Goal: Transaction & Acquisition: Download file/media

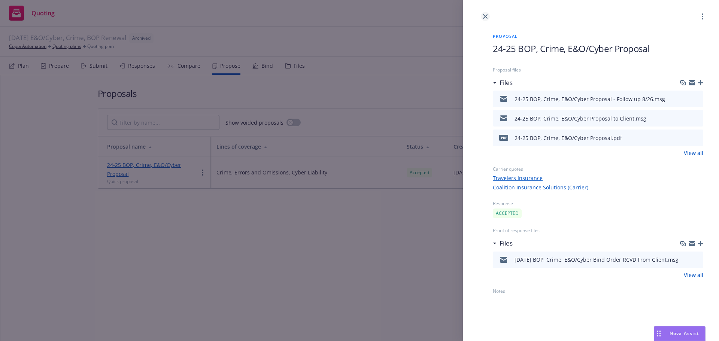
click at [484, 18] on icon "close" at bounding box center [485, 16] width 4 height 4
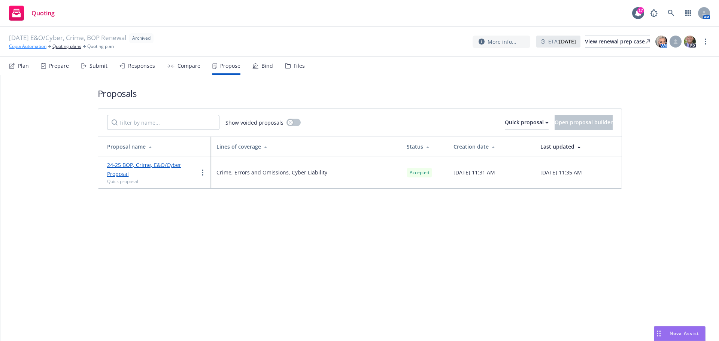
click at [37, 46] on link "Copia Automation" at bounding box center [27, 46] width 37 height 7
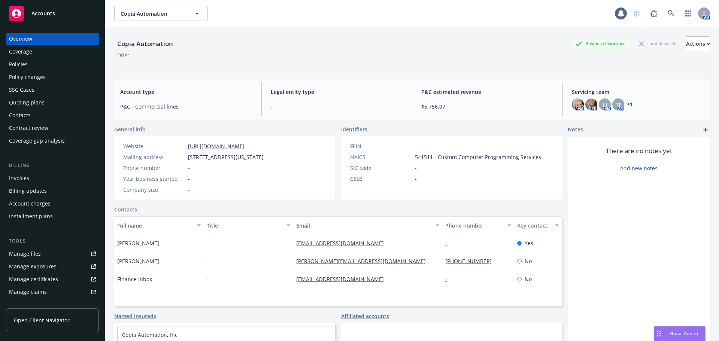
click at [19, 65] on div "Policies" at bounding box center [18, 64] width 19 height 12
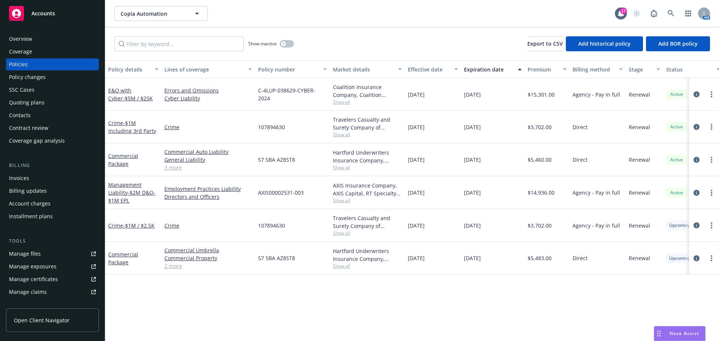
click at [41, 178] on div "Invoices" at bounding box center [52, 178] width 87 height 12
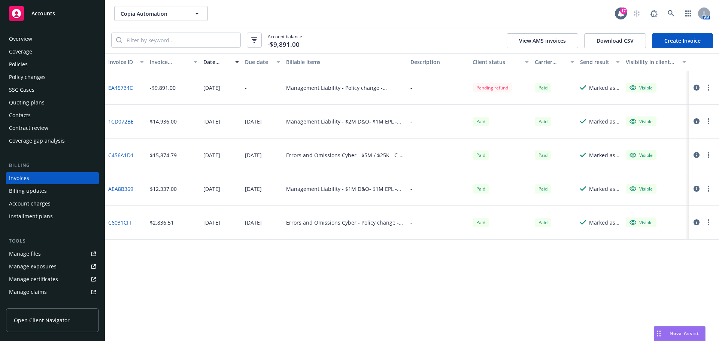
click at [130, 156] on link "C456A1D1" at bounding box center [120, 155] width 25 height 8
click at [62, 68] on div "Policies" at bounding box center [52, 64] width 87 height 12
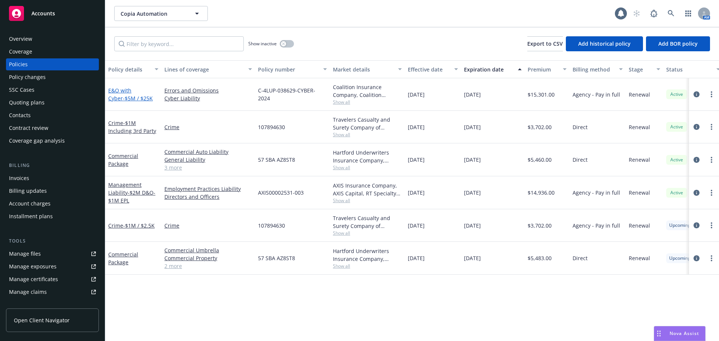
click at [123, 100] on span "- $5M / $25K" at bounding box center [138, 98] width 30 height 7
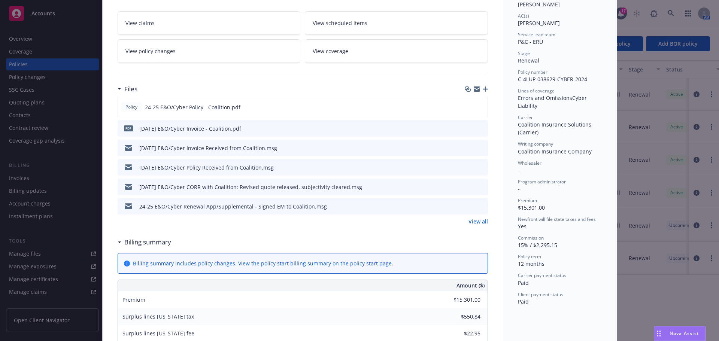
scroll to position [150, 0]
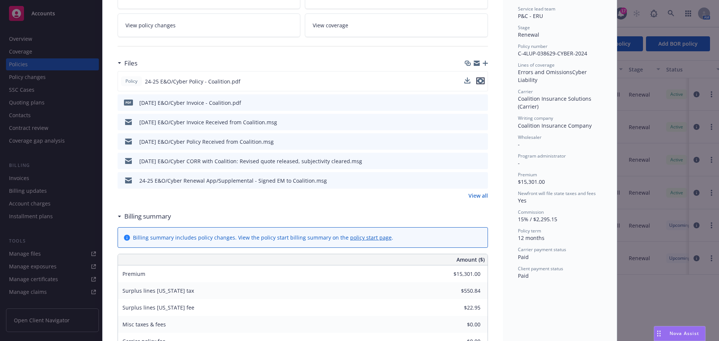
click at [478, 82] on icon "preview file" at bounding box center [480, 80] width 7 height 5
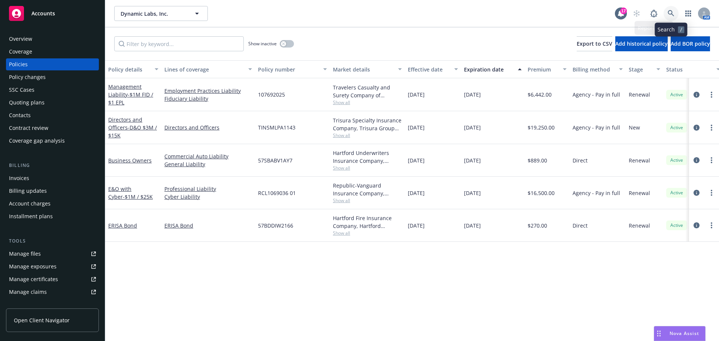
click at [666, 14] on link at bounding box center [671, 13] width 15 height 15
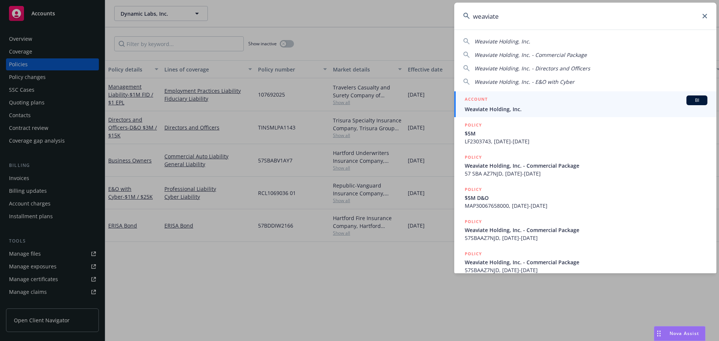
type input "weaviate"
click at [526, 97] on div "ACCOUNT BI" at bounding box center [586, 101] width 243 height 10
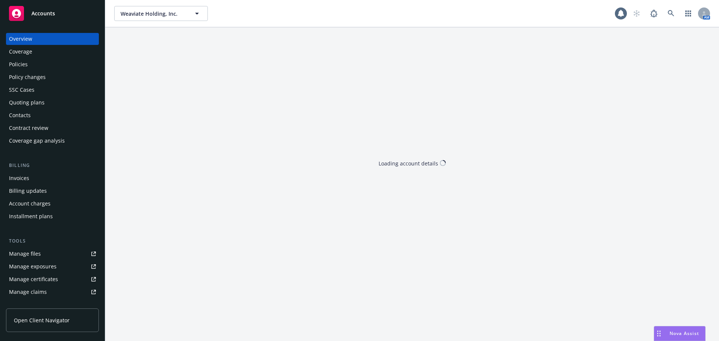
click at [43, 61] on div "Policies" at bounding box center [52, 64] width 87 height 12
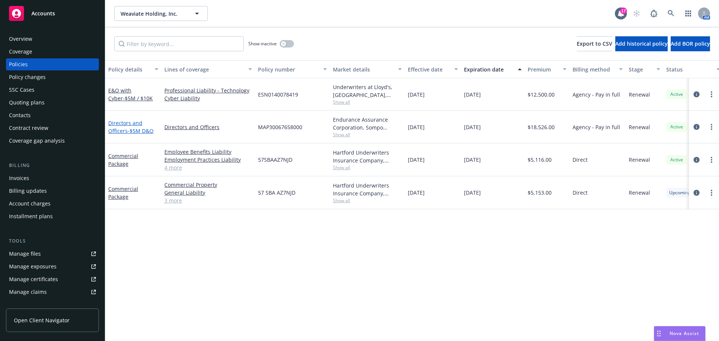
click at [142, 133] on span "- $5M D&O" at bounding box center [141, 130] width 26 height 7
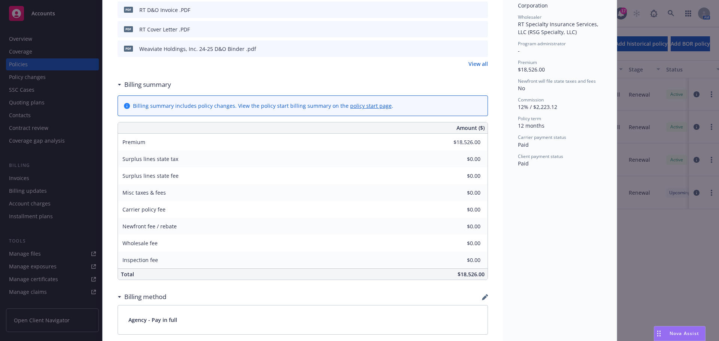
scroll to position [112, 0]
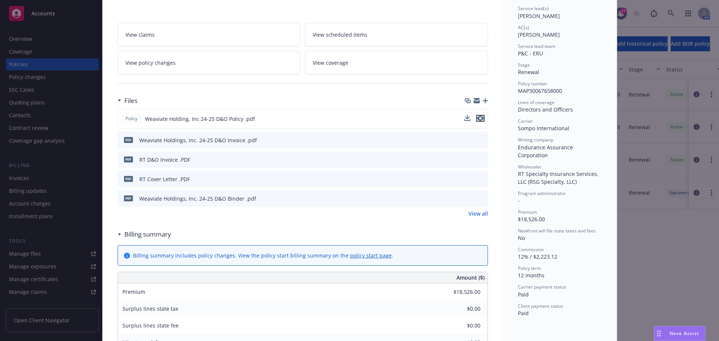
click at [482, 119] on button "preview file" at bounding box center [481, 118] width 8 height 7
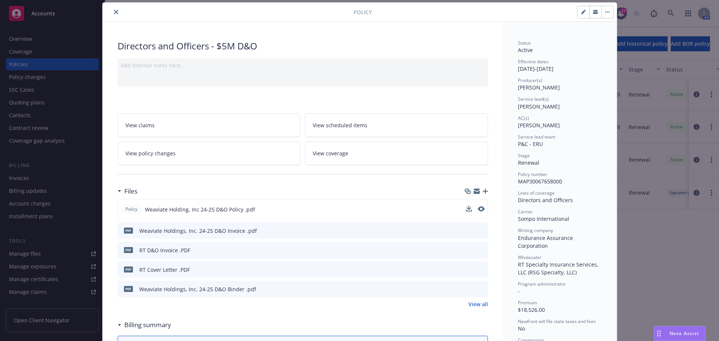
scroll to position [0, 0]
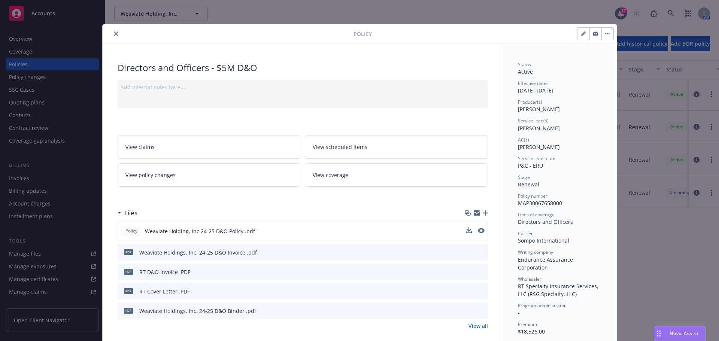
click at [112, 33] on button "close" at bounding box center [116, 33] width 9 height 9
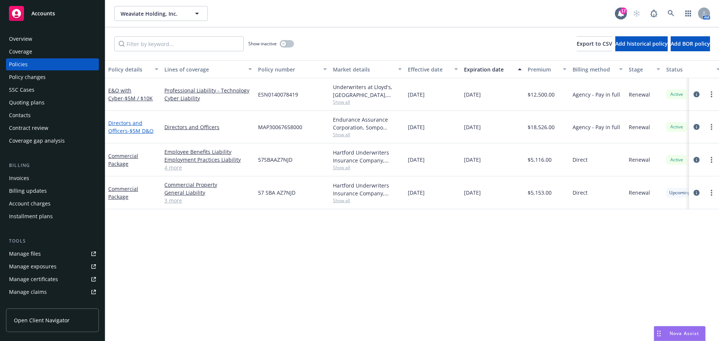
click at [134, 129] on span "- $5M D&O" at bounding box center [141, 130] width 26 height 7
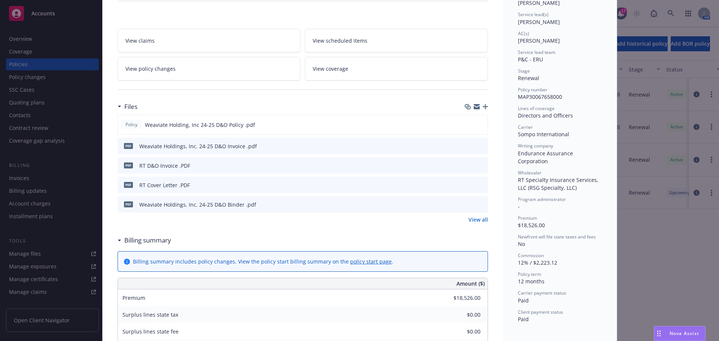
scroll to position [112, 0]
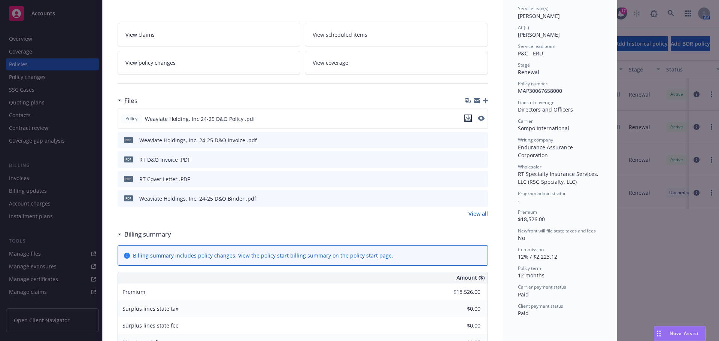
click at [468, 118] on icon "download file" at bounding box center [468, 118] width 6 height 6
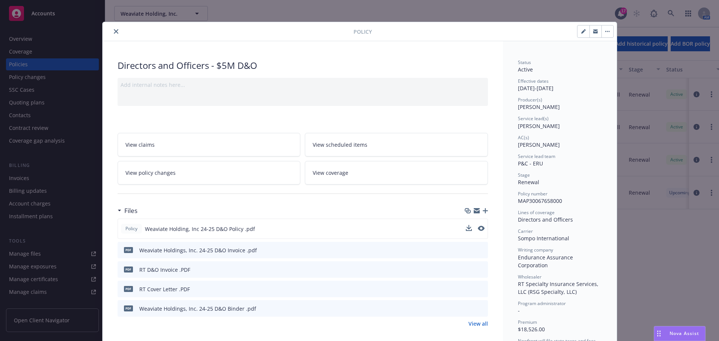
scroll to position [0, 0]
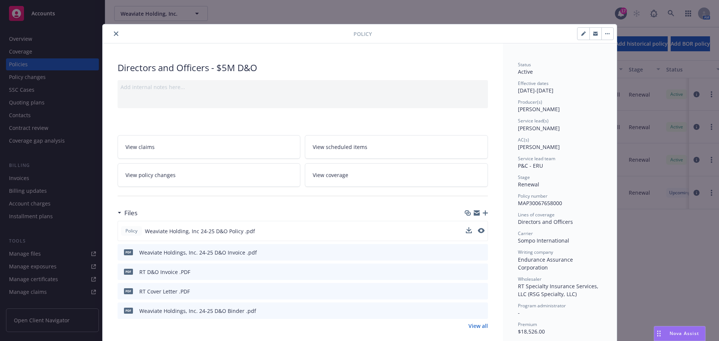
click at [107, 34] on div at bounding box center [230, 33] width 248 height 9
click at [114, 35] on icon "close" at bounding box center [116, 33] width 4 height 4
